Goal: Navigation & Orientation: Find specific page/section

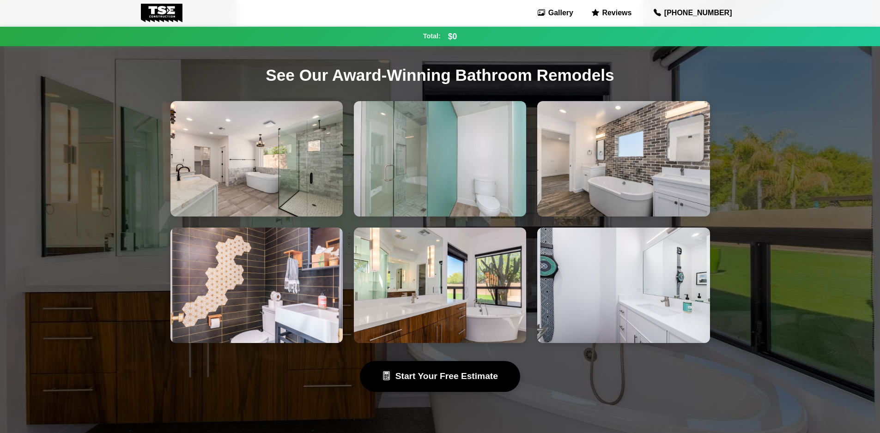
scroll to position [283, 0]
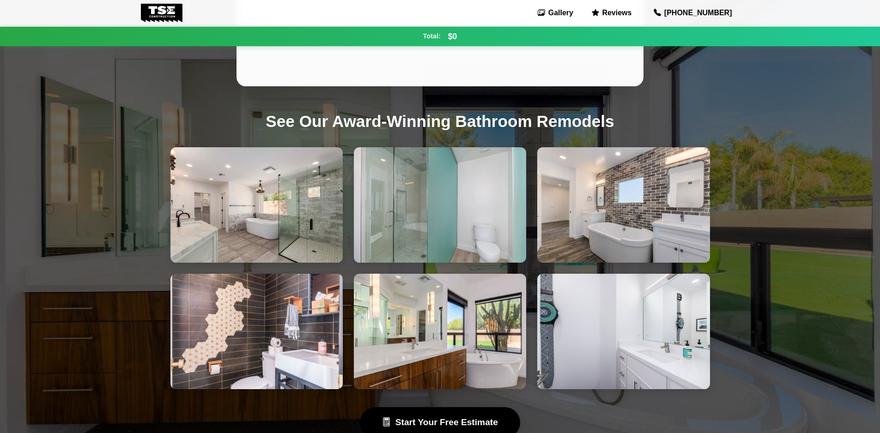
click at [162, 12] on img at bounding box center [162, 13] width 42 height 18
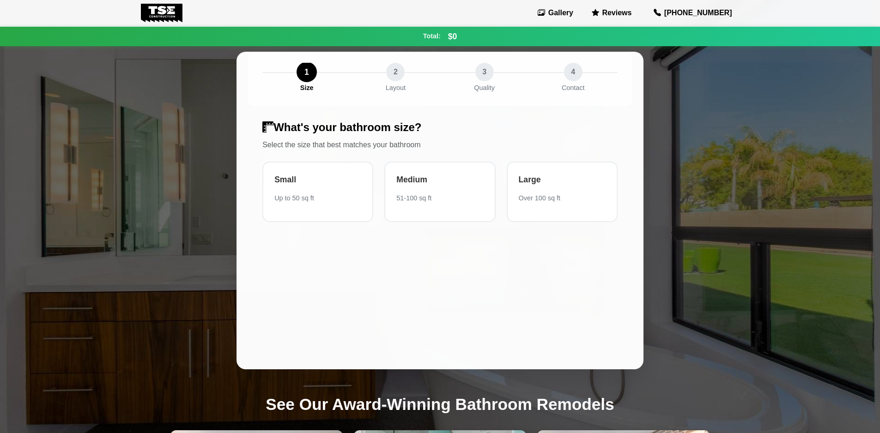
click at [164, 14] on img at bounding box center [162, 13] width 42 height 18
click at [702, 12] on link "[PHONE_NUMBER]" at bounding box center [692, 13] width 93 height 18
click at [704, 11] on link "[PHONE_NUMBER]" at bounding box center [692, 13] width 93 height 18
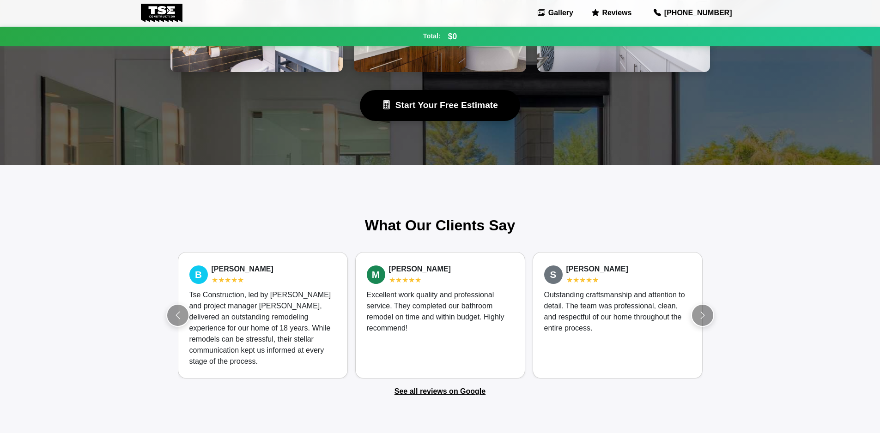
scroll to position [664, 0]
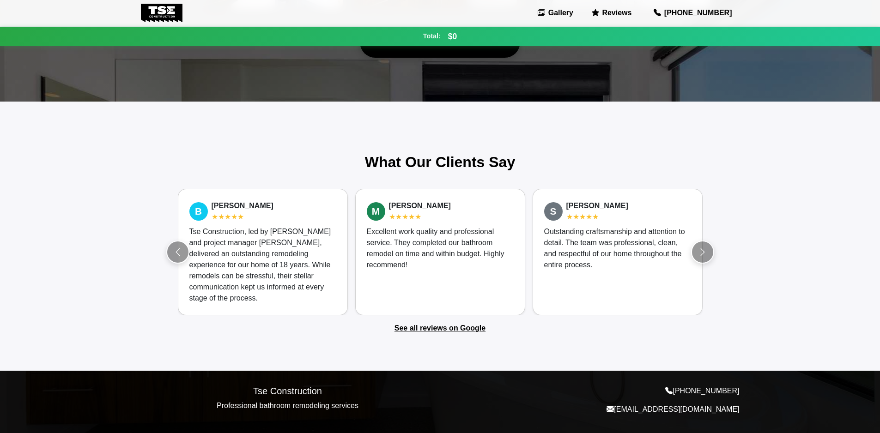
click at [442, 324] on link "See all reviews on Google" at bounding box center [439, 328] width 91 height 8
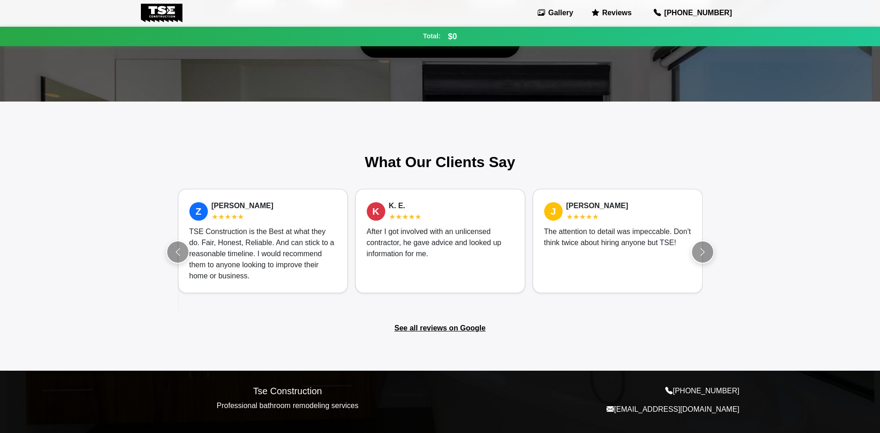
scroll to position [652, 0]
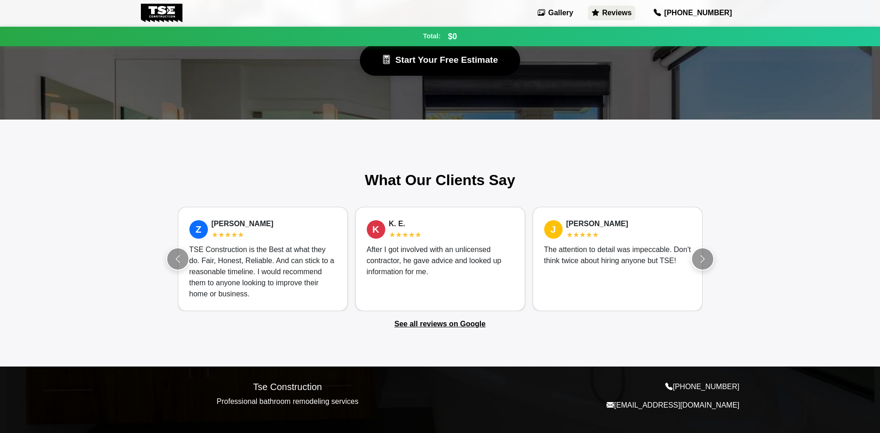
click at [635, 15] on link "Reviews" at bounding box center [611, 13] width 47 height 15
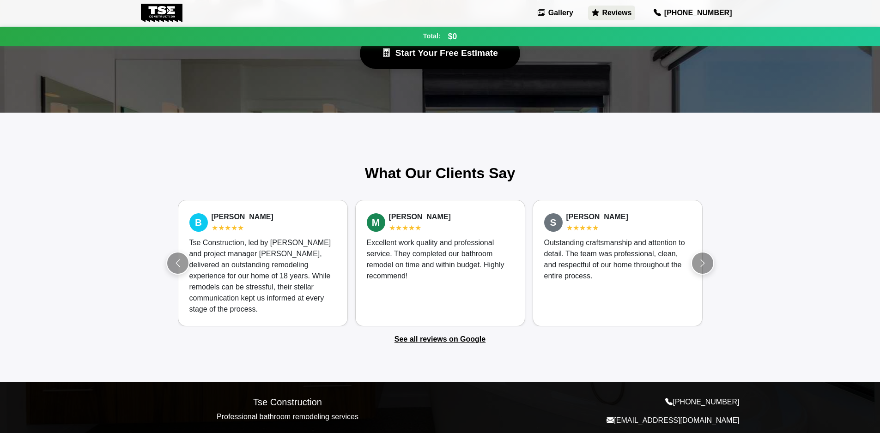
click at [635, 13] on link "Reviews" at bounding box center [611, 13] width 47 height 15
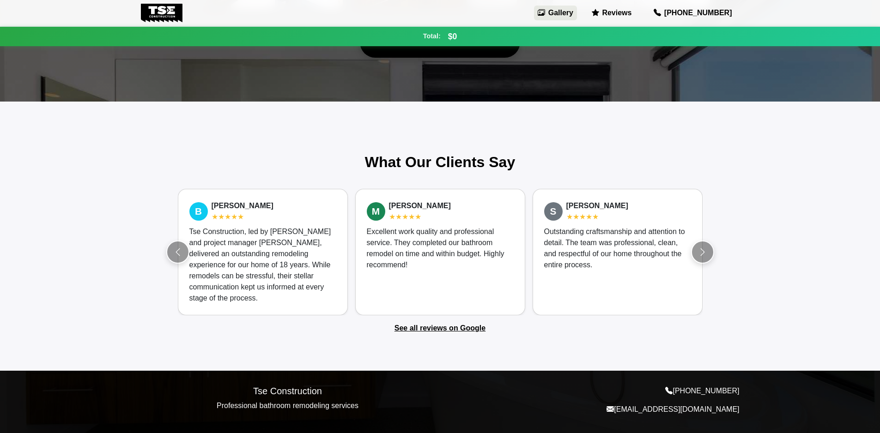
click at [577, 13] on link "Gallery" at bounding box center [555, 13] width 43 height 15
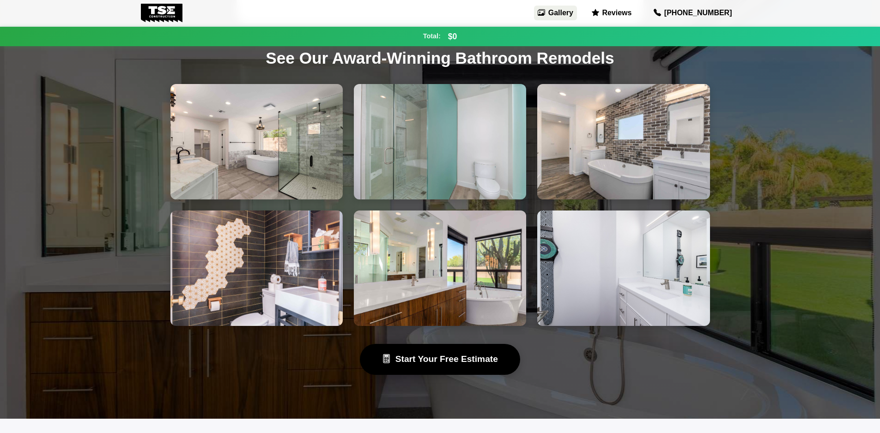
click at [573, 12] on link "Gallery" at bounding box center [555, 13] width 43 height 15
